Goal: Navigation & Orientation: Understand site structure

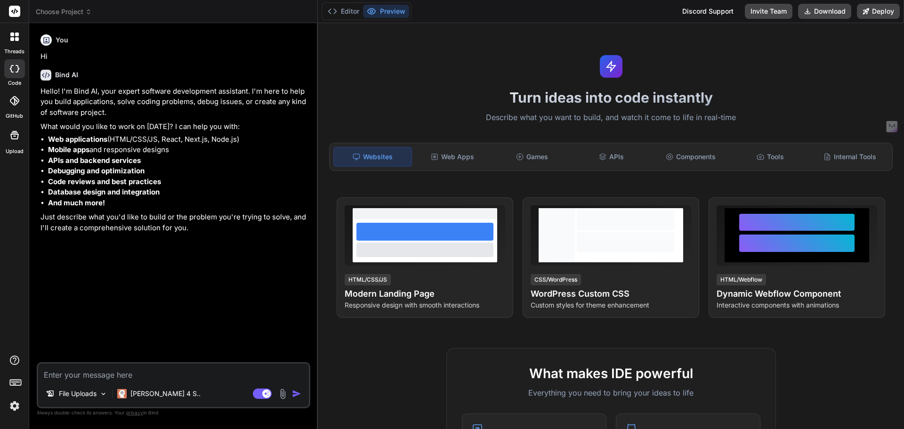
type textarea "x"
click at [18, 382] on icon at bounding box center [15, 381] width 13 height 13
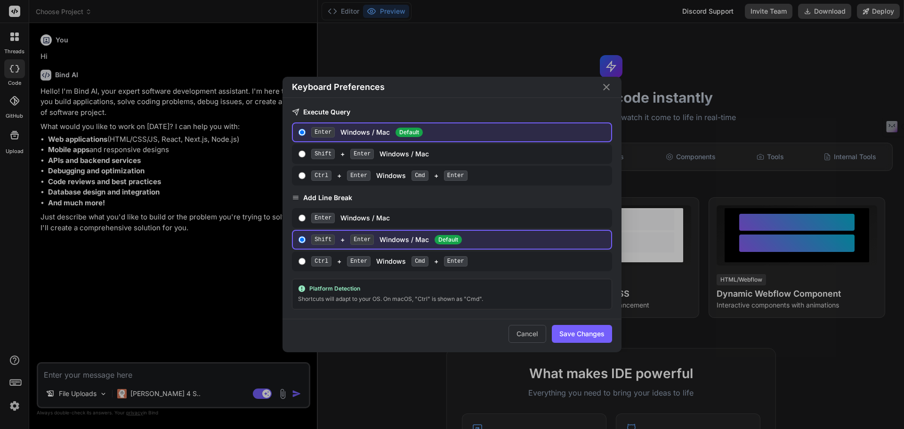
click at [603, 86] on icon "Close" at bounding box center [606, 86] width 11 height 11
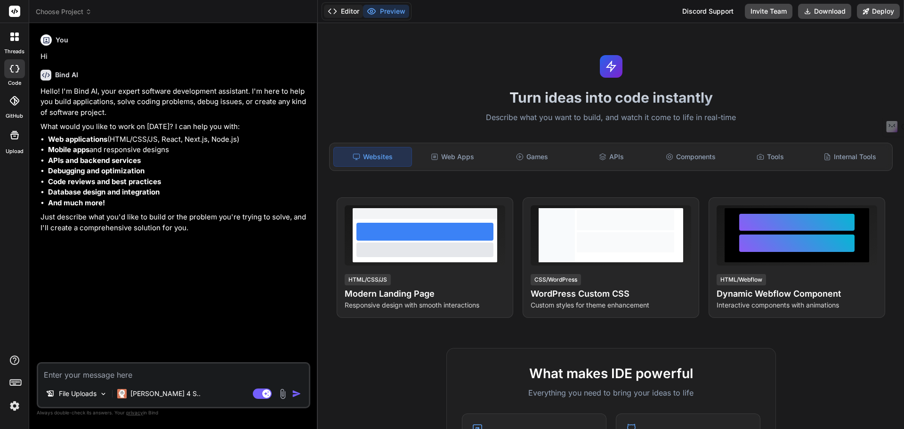
click at [340, 7] on button "Editor" at bounding box center [343, 11] width 39 height 13
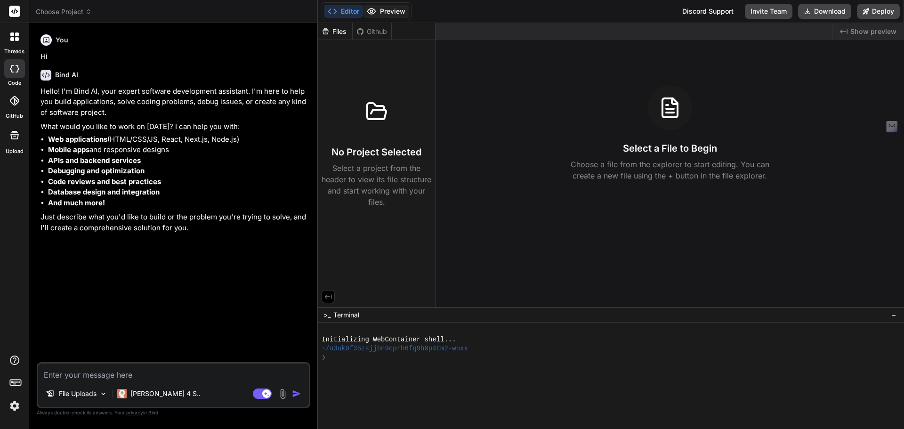
click at [384, 9] on button "Preview" at bounding box center [386, 11] width 46 height 13
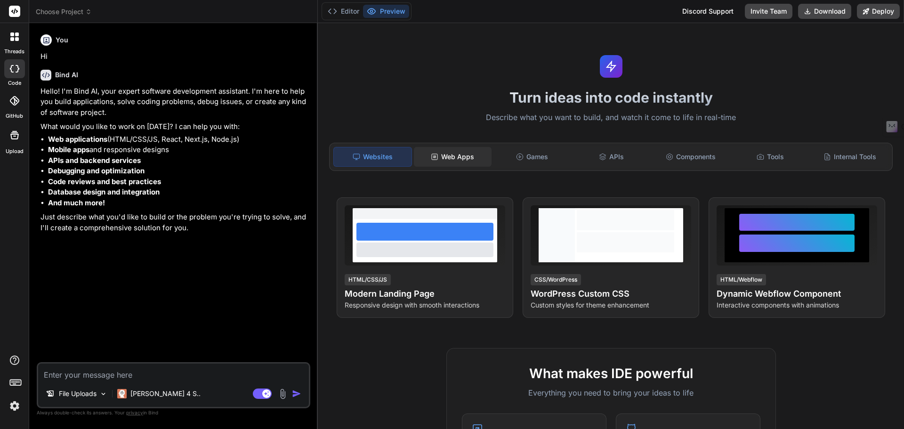
click at [456, 162] on div "Web Apps" at bounding box center [453, 157] width 78 height 20
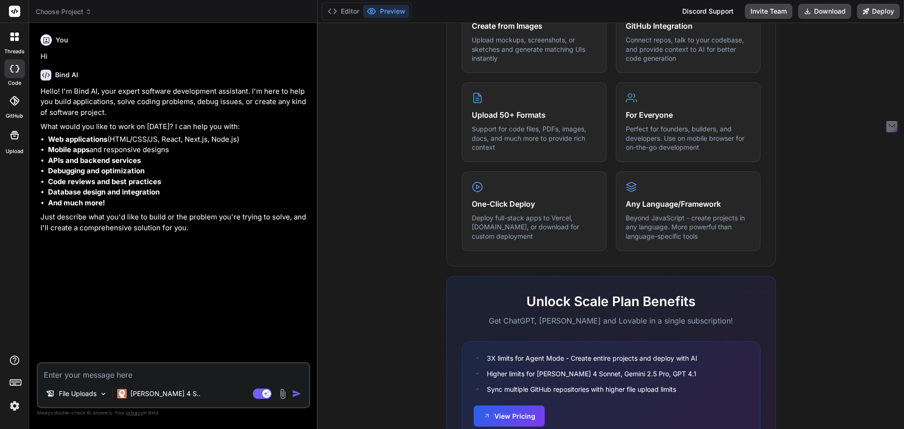
scroll to position [473, 0]
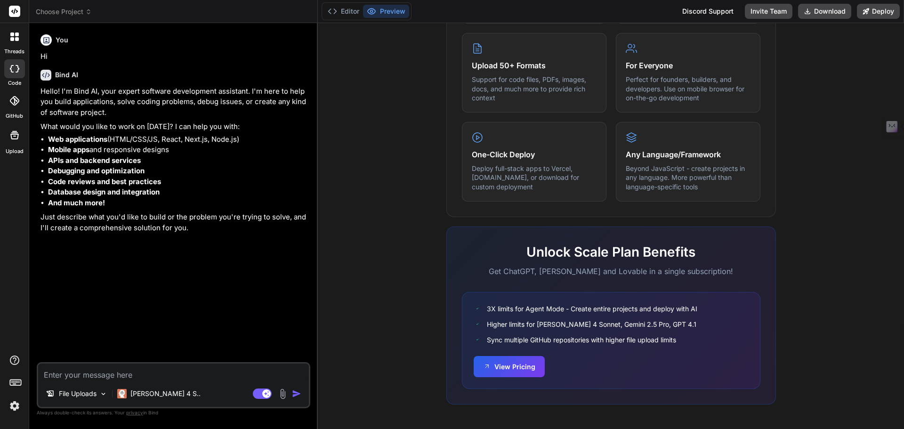
click at [17, 404] on img at bounding box center [15, 406] width 16 height 16
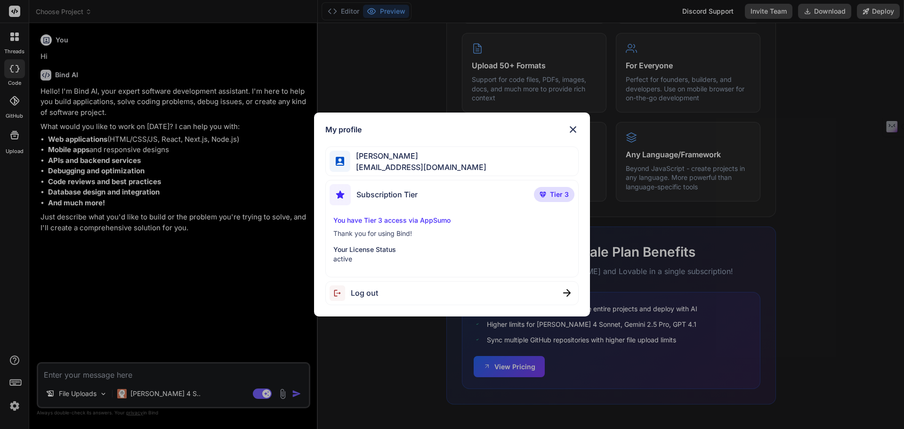
click at [579, 126] on div "My profile [PERSON_NAME] [EMAIL_ADDRESS][DOMAIN_NAME] Subscription Tier Tier 3 …" at bounding box center [452, 214] width 276 height 204
click at [578, 129] on img at bounding box center [572, 129] width 11 height 11
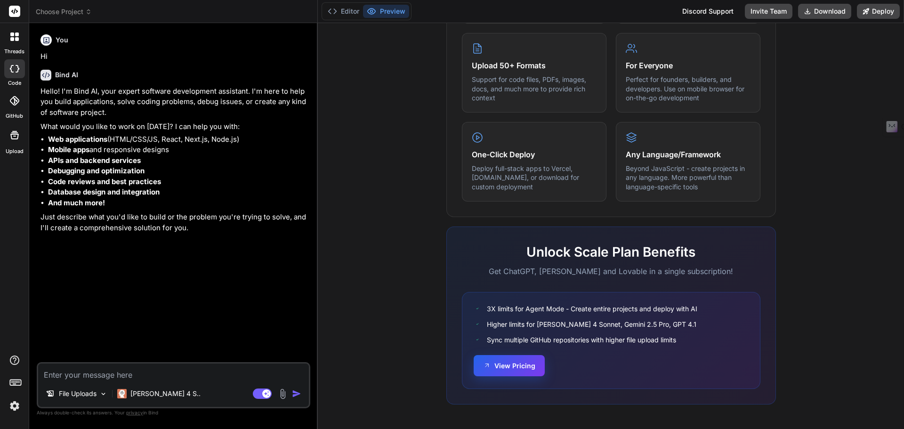
click at [489, 374] on button "View Pricing" at bounding box center [508, 365] width 71 height 21
click at [16, 38] on icon at bounding box center [17, 39] width 4 height 4
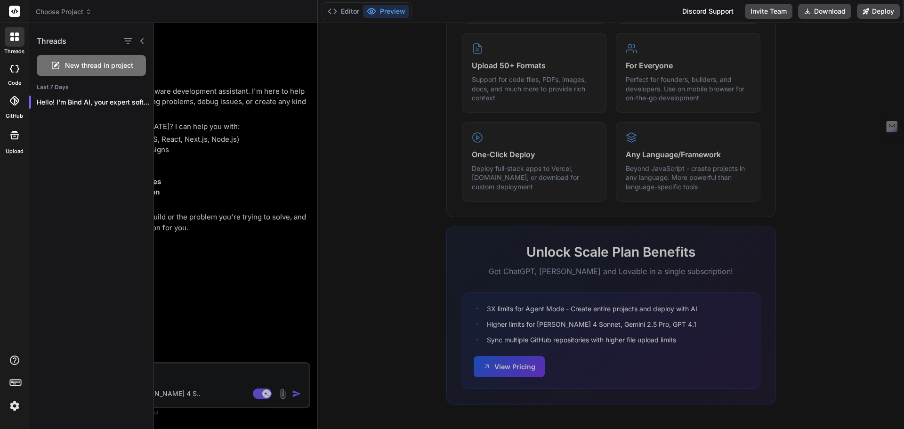
click at [189, 51] on div at bounding box center [529, 226] width 750 height 406
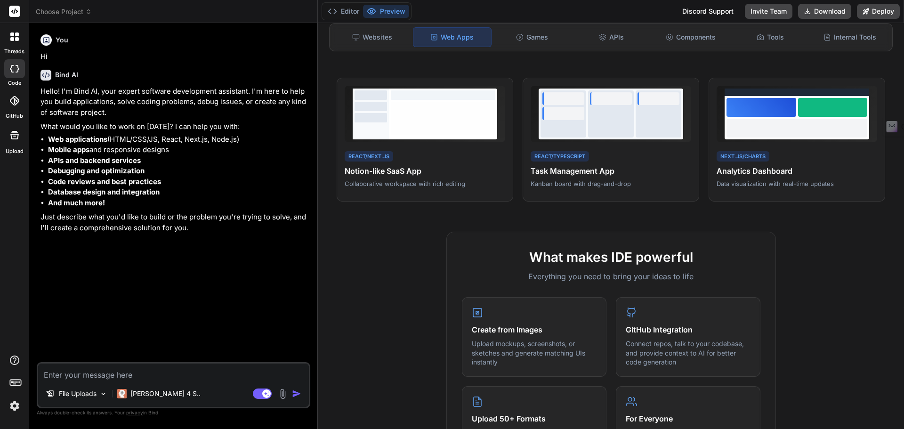
scroll to position [0, 0]
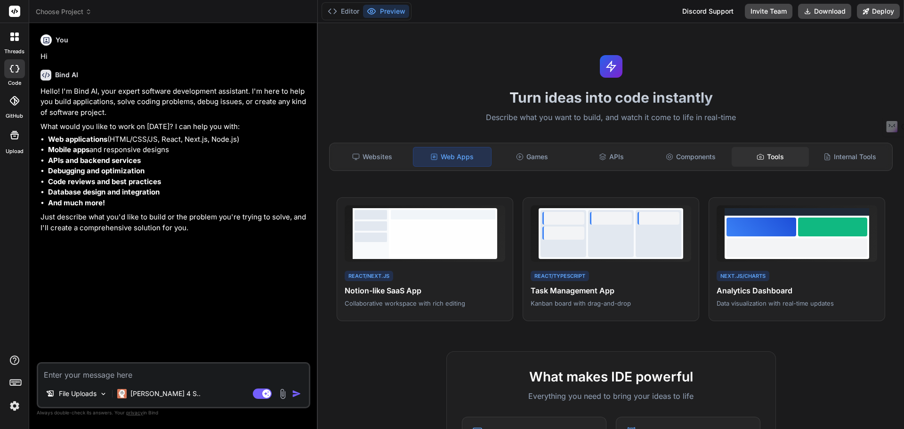
click at [762, 158] on div "Tools" at bounding box center [770, 157] width 78 height 20
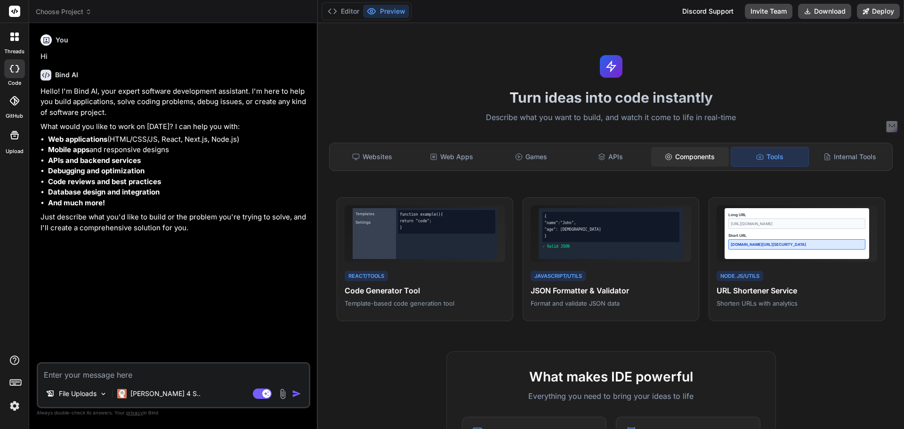
click at [669, 154] on div "Components" at bounding box center [690, 157] width 78 height 20
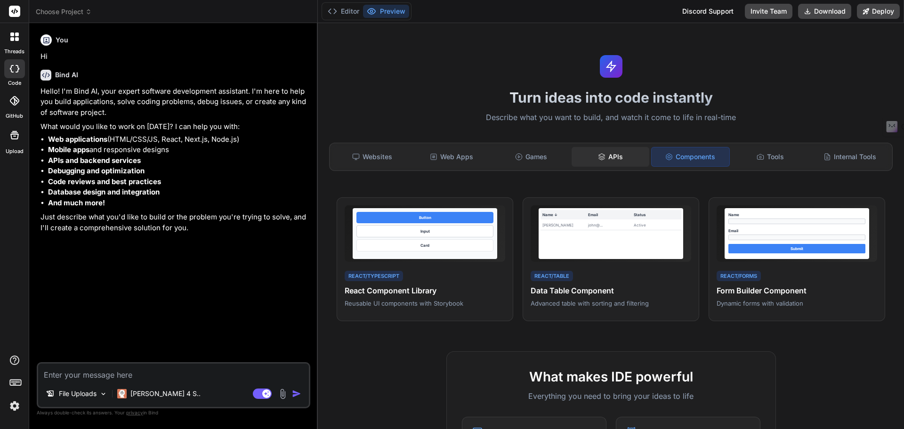
click at [617, 147] on div "APIs" at bounding box center [610, 157] width 78 height 20
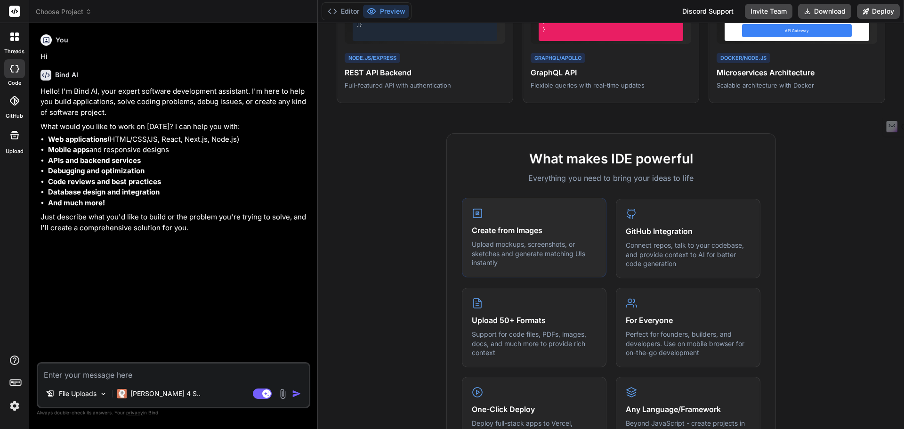
scroll to position [282, 0]
